Goal: Check status: Check status

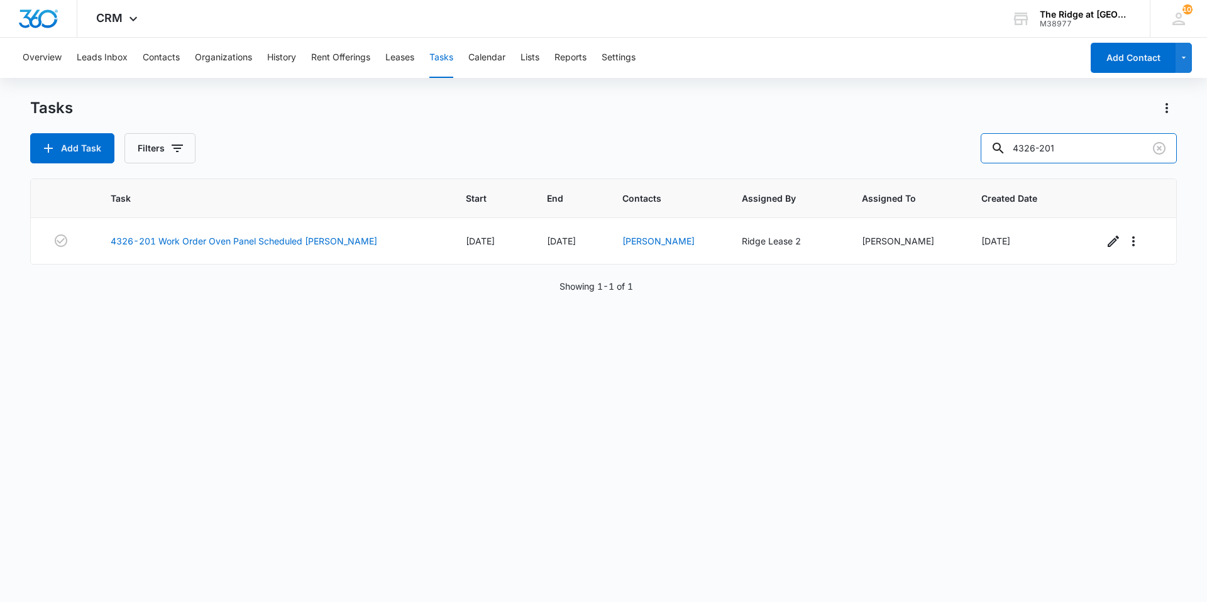
drag, startPoint x: 1095, startPoint y: 151, endPoint x: 989, endPoint y: 154, distance: 106.2
click at [990, 154] on div "Add Task Filters 4326-201" at bounding box center [603, 148] width 1146 height 30
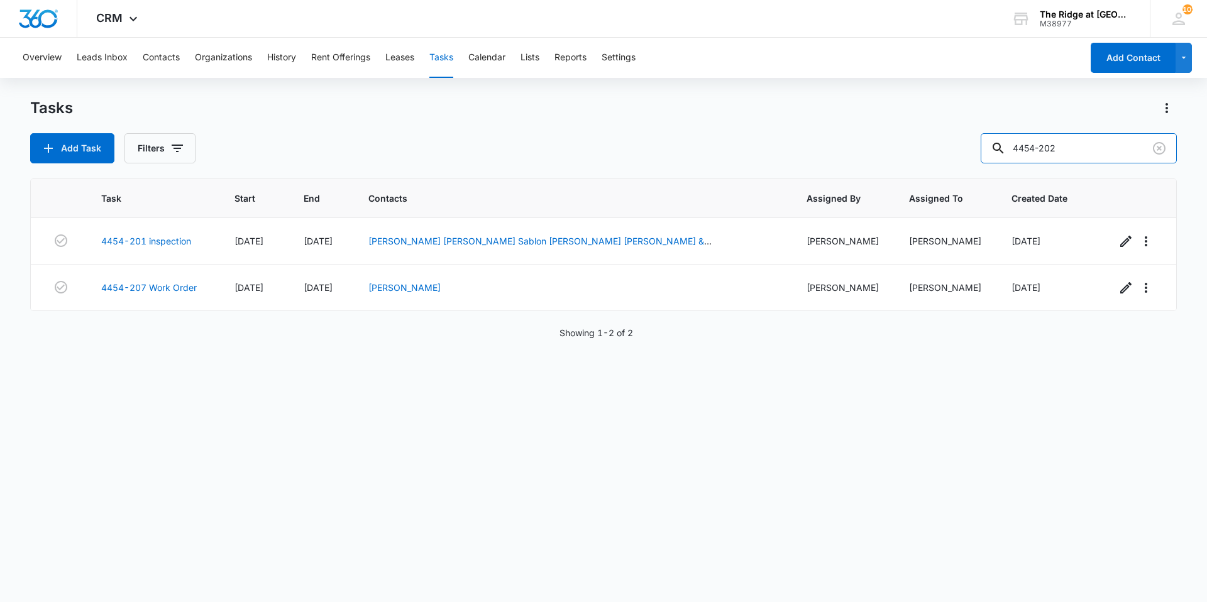
type input "4454-202"
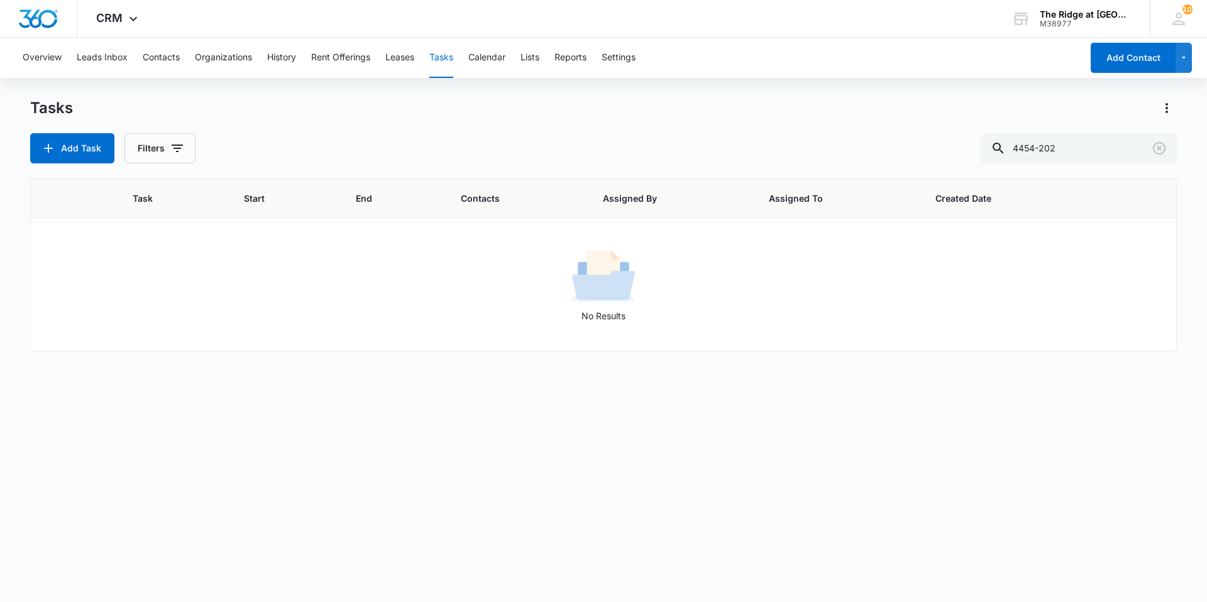
click at [279, 130] on div "Tasks Add Task Filters 4454-202" at bounding box center [603, 130] width 1146 height 65
click at [174, 145] on icon "button" at bounding box center [177, 149] width 11 height 8
click at [181, 295] on label "Complete" at bounding box center [212, 298] width 145 height 13
click at [140, 299] on input "Complete" at bounding box center [140, 299] width 1 height 1
radio input "false"
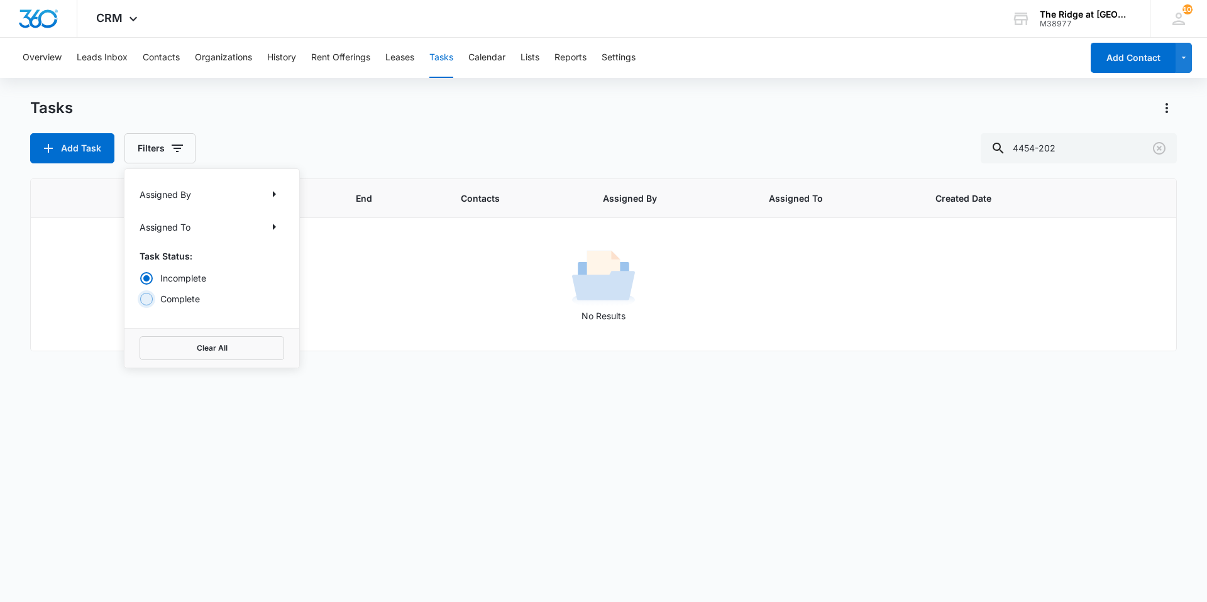
radio input "true"
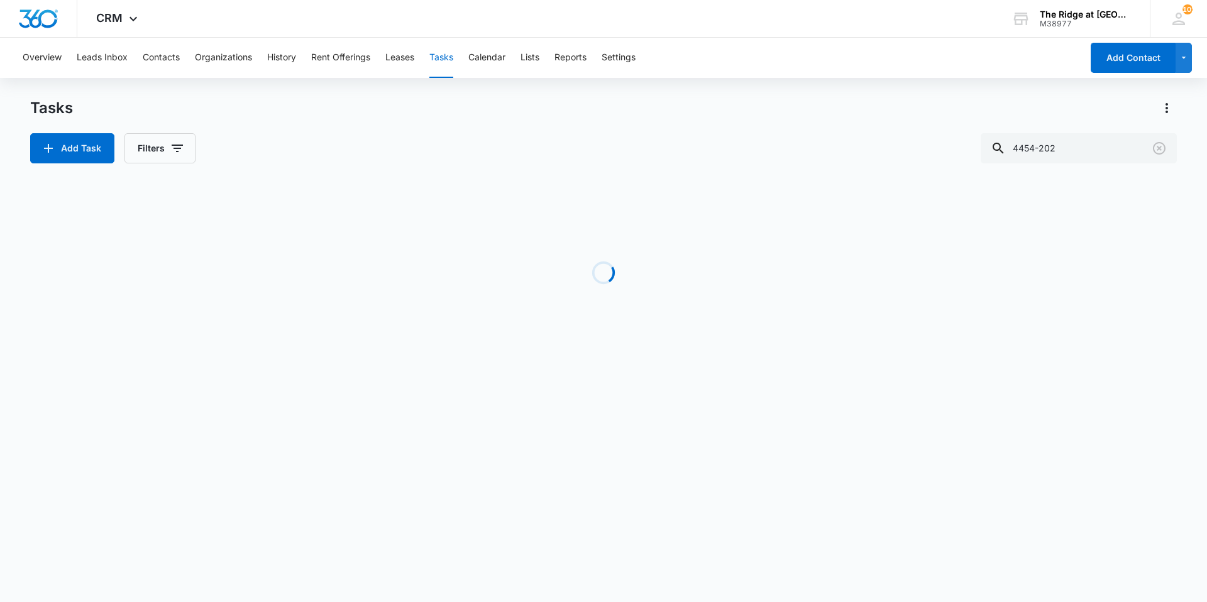
click at [277, 143] on div "Add Task Filters 4454-202" at bounding box center [603, 148] width 1146 height 30
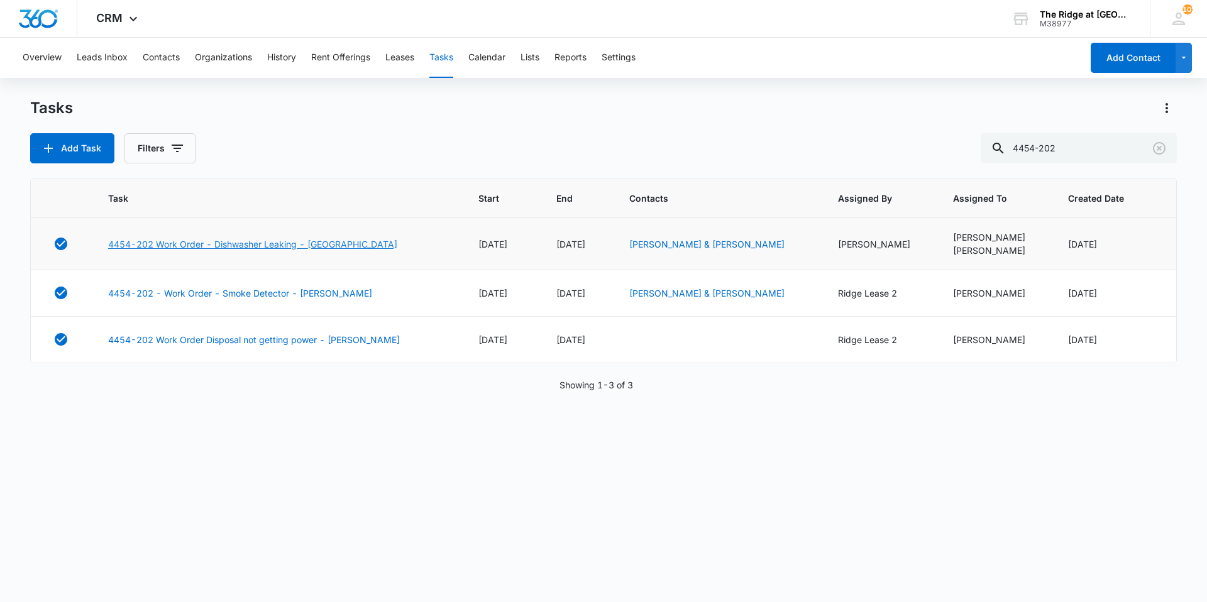
click at [244, 244] on link "4454-202 Work Order - Dishwasher Leaking - [GEOGRAPHIC_DATA]" at bounding box center [252, 244] width 289 height 13
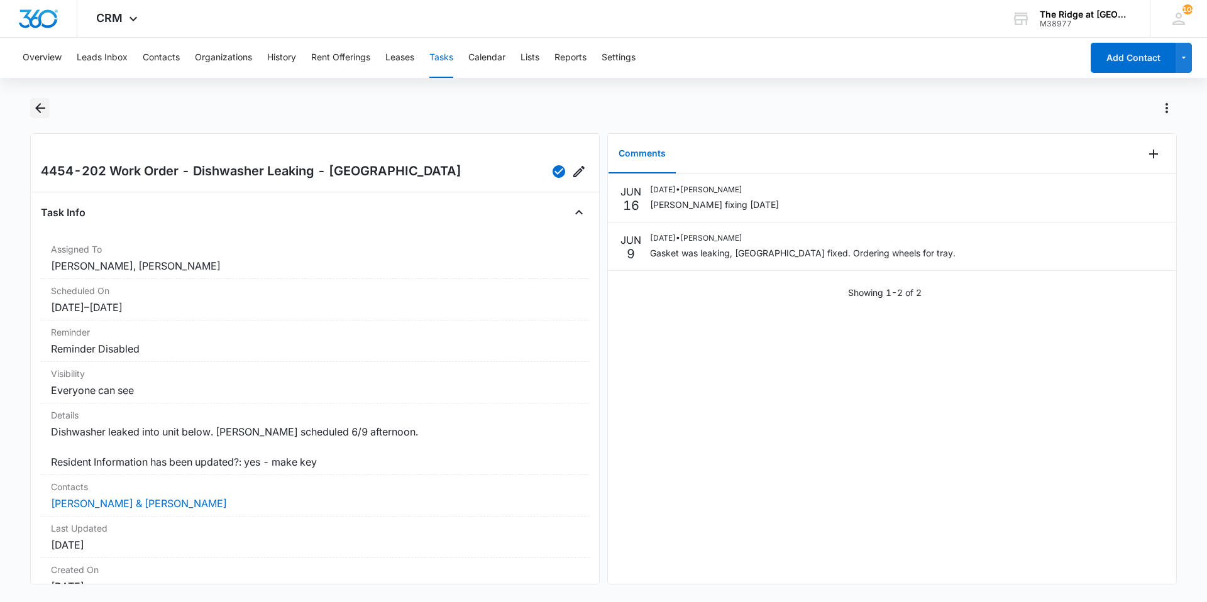
click at [38, 112] on icon "Back" at bounding box center [40, 108] width 15 height 15
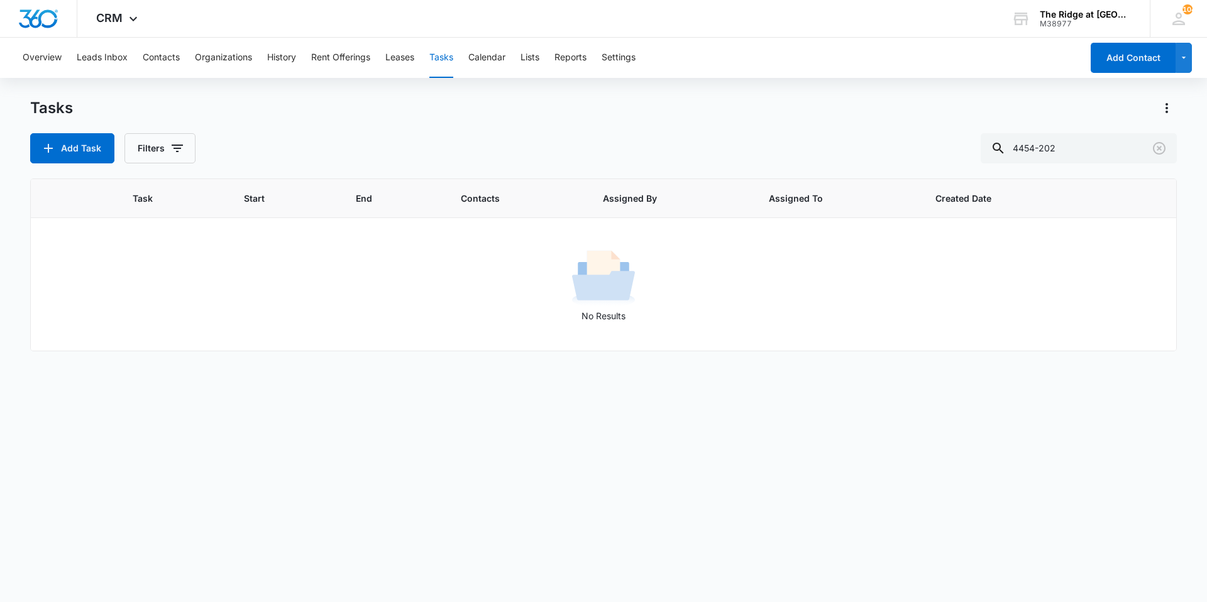
click at [208, 96] on div "Overview Leads Inbox Contacts Organizations History Rent Offerings Leases Tasks…" at bounding box center [603, 319] width 1207 height 563
click at [217, 100] on div "Tasks" at bounding box center [603, 108] width 1146 height 20
click at [182, 139] on button "Filters" at bounding box center [159, 148] width 71 height 30
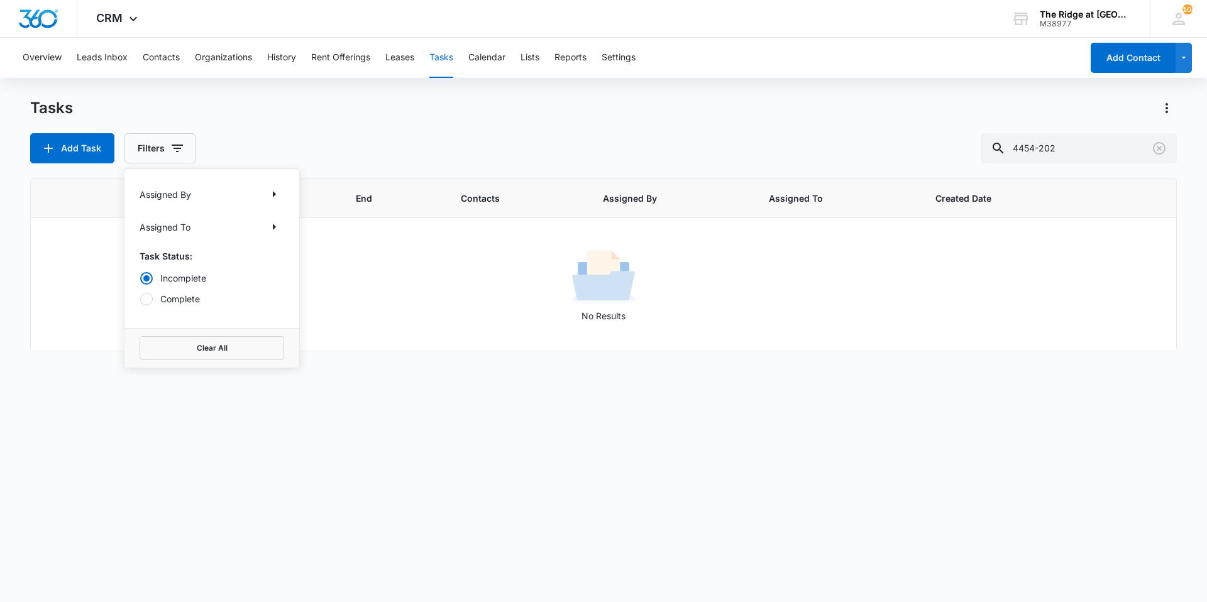
click at [170, 300] on label "Complete" at bounding box center [212, 298] width 145 height 13
click at [140, 299] on input "Complete" at bounding box center [140, 299] width 1 height 1
radio input "false"
radio input "true"
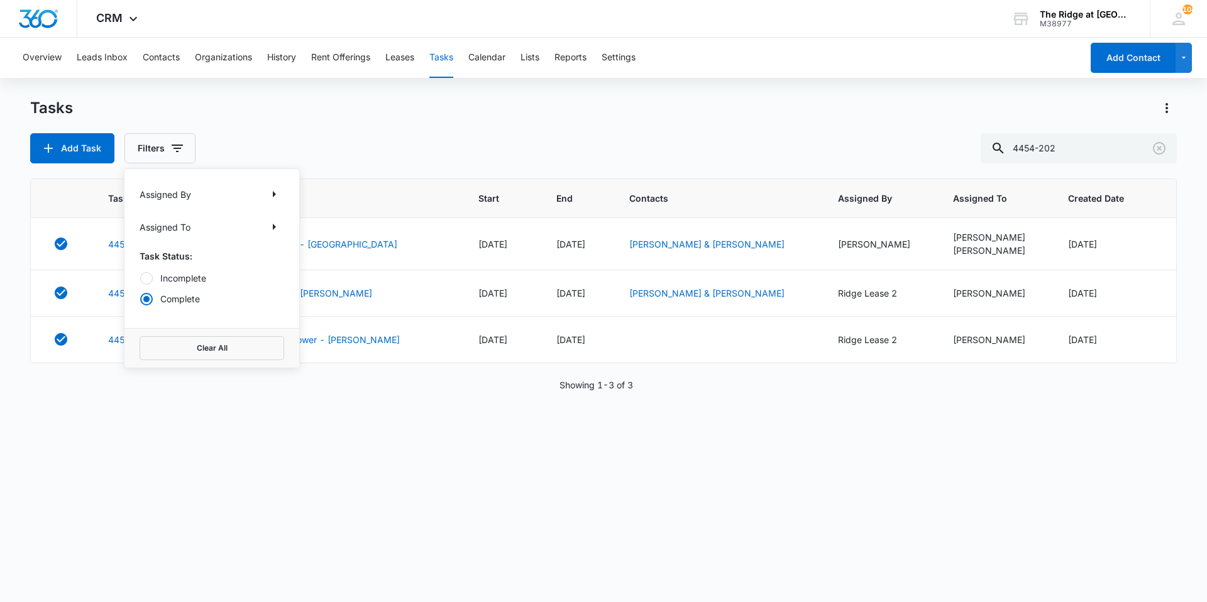
click at [338, 129] on div "Tasks Add Task Filters Assigned By Assigned To Task Status: Incomplete Complete…" at bounding box center [603, 130] width 1146 height 65
click at [340, 124] on div "Tasks Add Task Filters 4454-202" at bounding box center [603, 130] width 1146 height 65
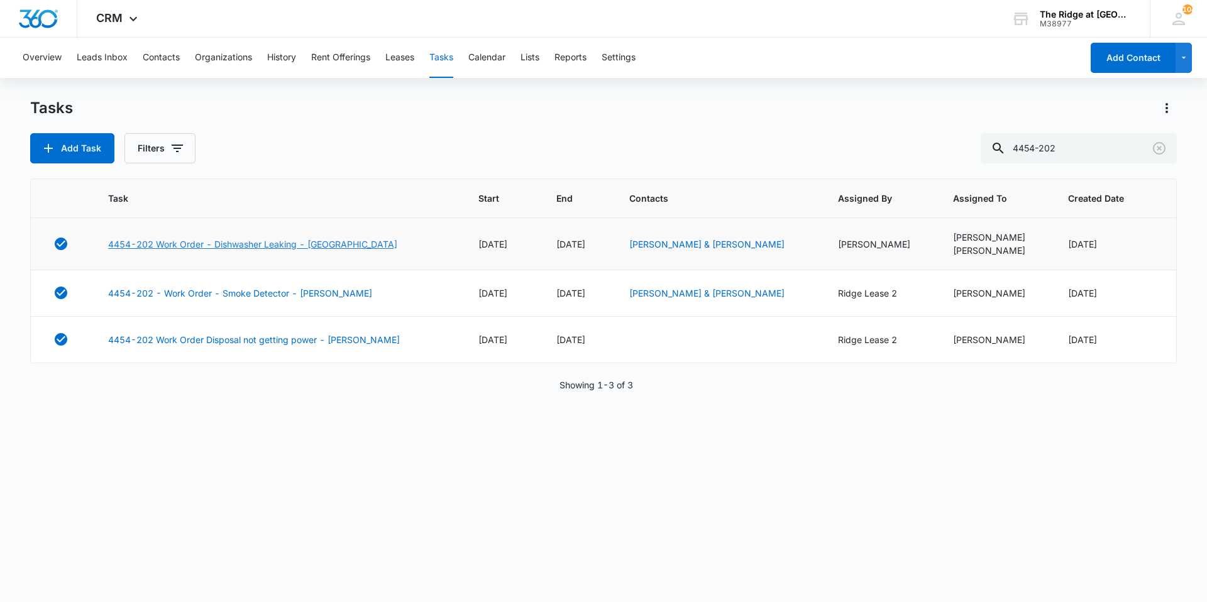
click at [243, 248] on link "4454-202 Work Order - Dishwasher Leaking - [GEOGRAPHIC_DATA]" at bounding box center [252, 244] width 289 height 13
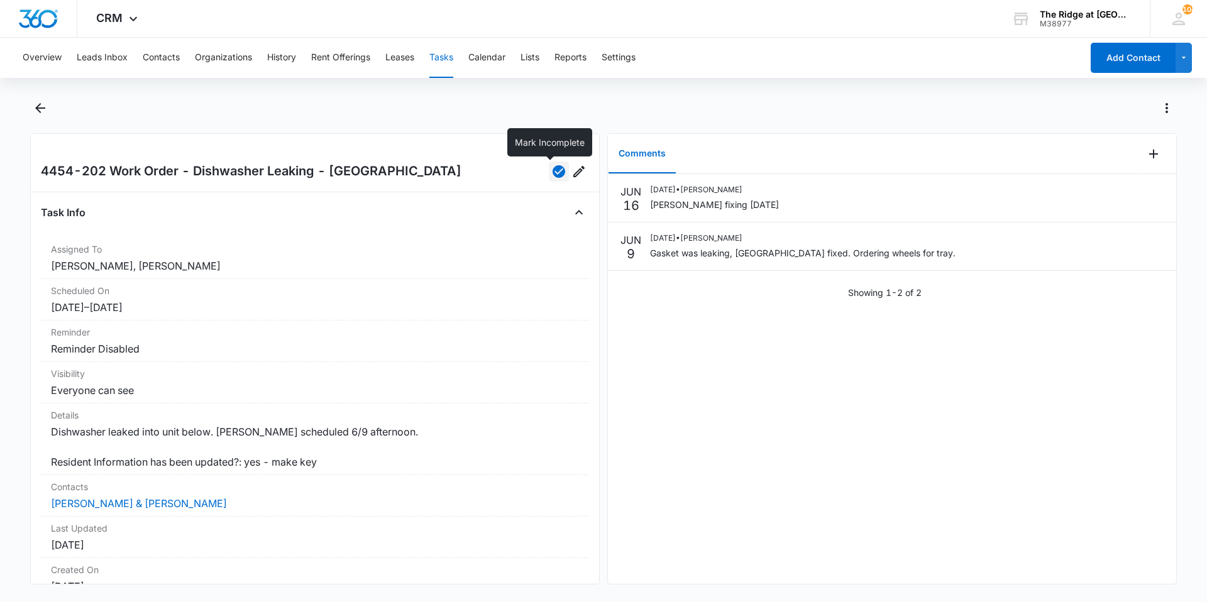
click at [550, 180] on button "button" at bounding box center [559, 172] width 20 height 20
click at [44, 108] on icon "Back" at bounding box center [40, 108] width 10 height 10
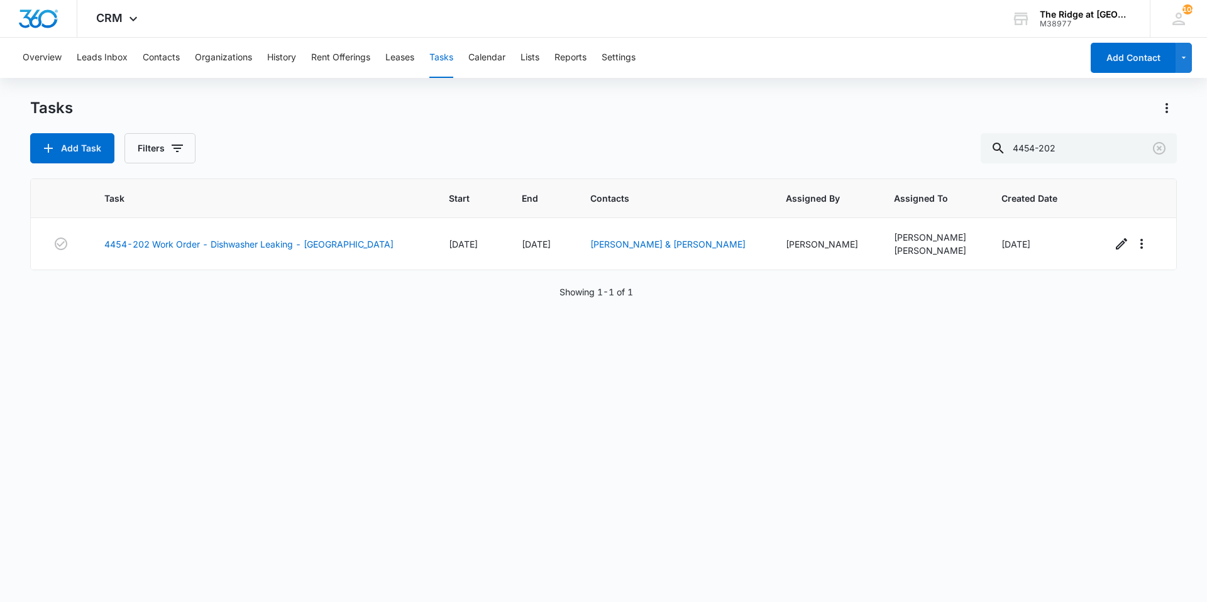
click at [348, 135] on div "Add Task Filters 4454-202" at bounding box center [603, 148] width 1146 height 30
click at [256, 365] on div "Task Start End Contacts Assigned By Assigned To Created Date 4454-202 Work Orde…" at bounding box center [603, 381] width 1146 height 407
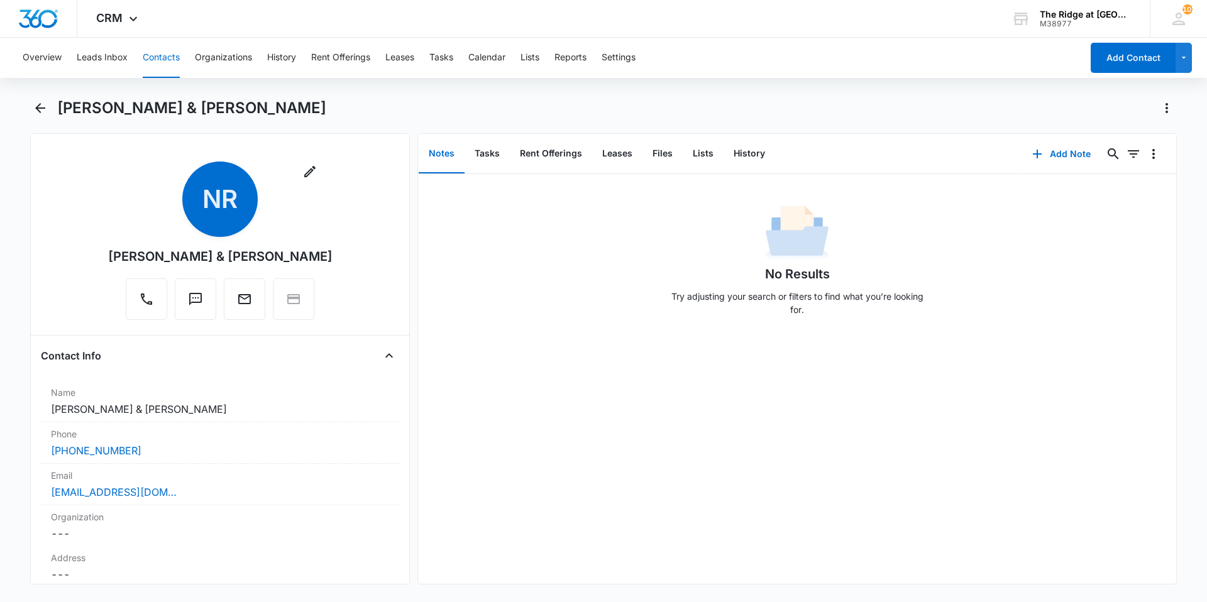
scroll to position [126, 0]
